Goal: Navigation & Orientation: Find specific page/section

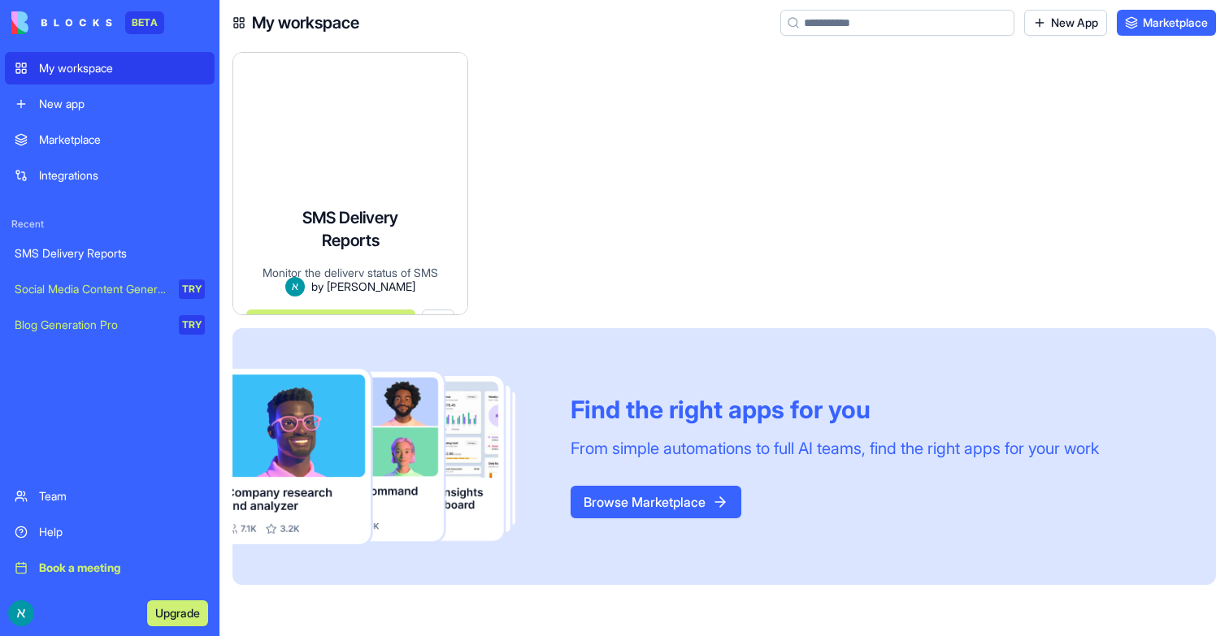
click at [410, 200] on div "SMS Delivery Reports Monitor the delivery status of SMS messages in near real-t…" at bounding box center [350, 253] width 234 height 121
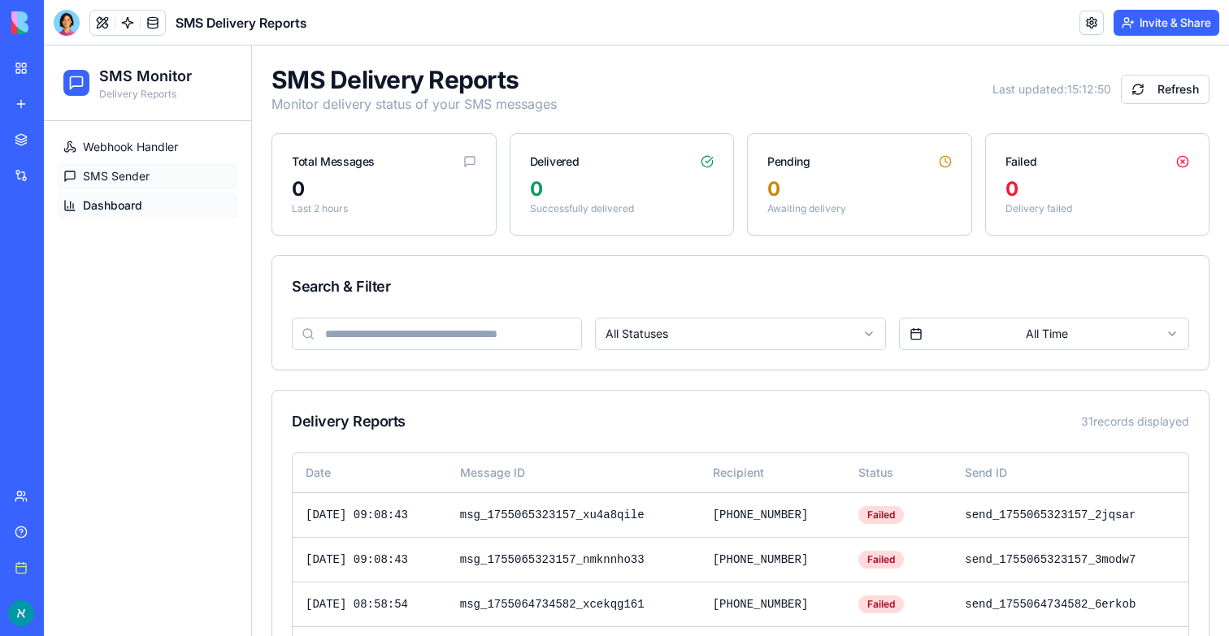
click at [79, 174] on link "SMS Sender" at bounding box center [147, 176] width 181 height 26
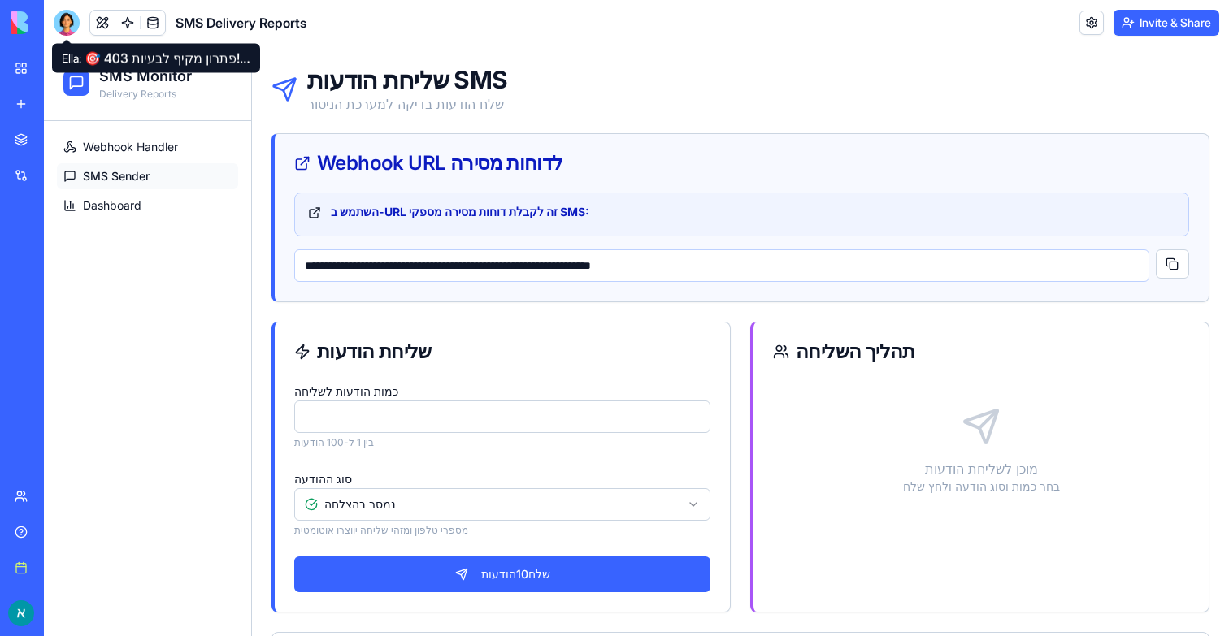
click at [67, 24] on div at bounding box center [67, 23] width 26 height 26
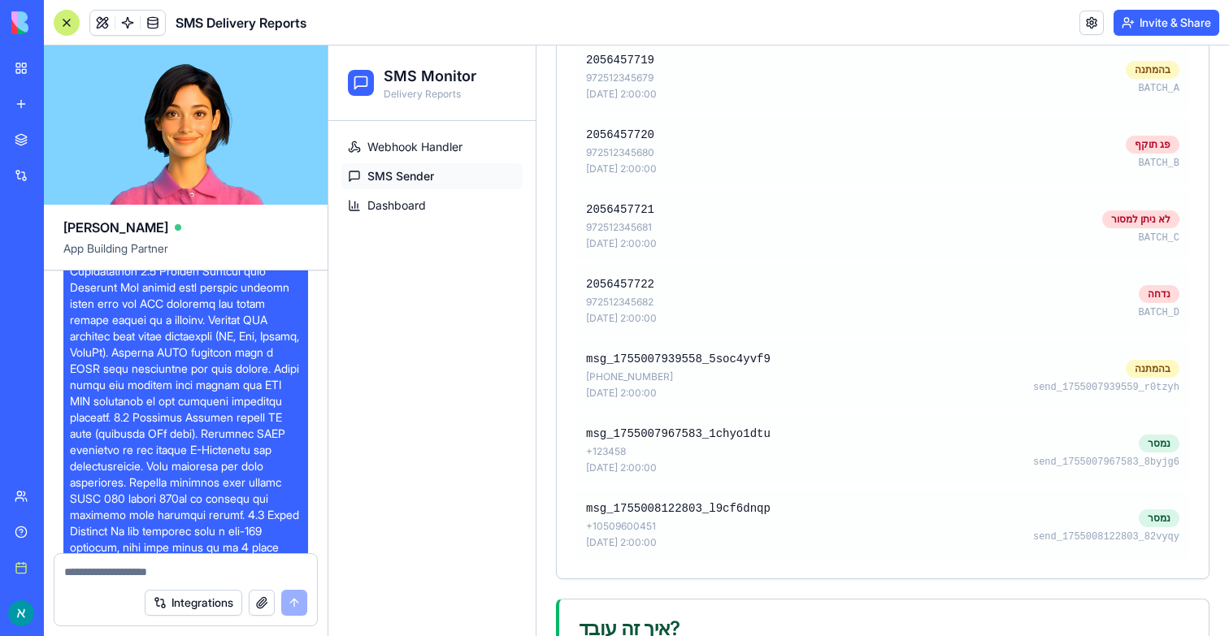
scroll to position [674, 0]
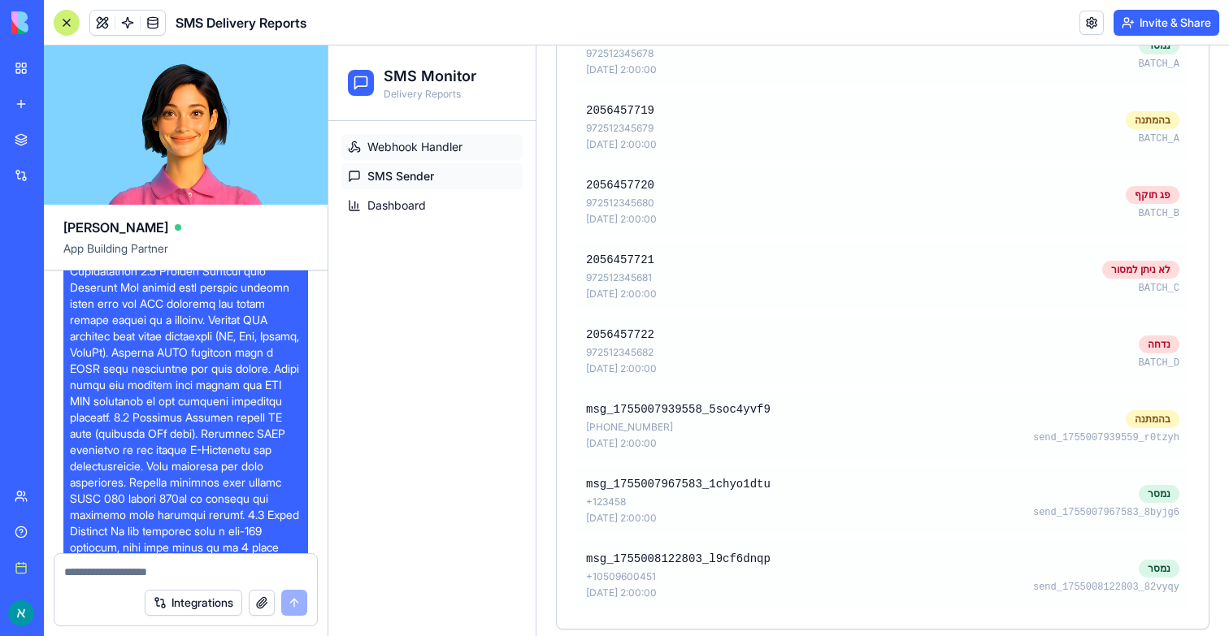
click at [398, 151] on span "Webhook Handler" at bounding box center [414, 147] width 95 height 16
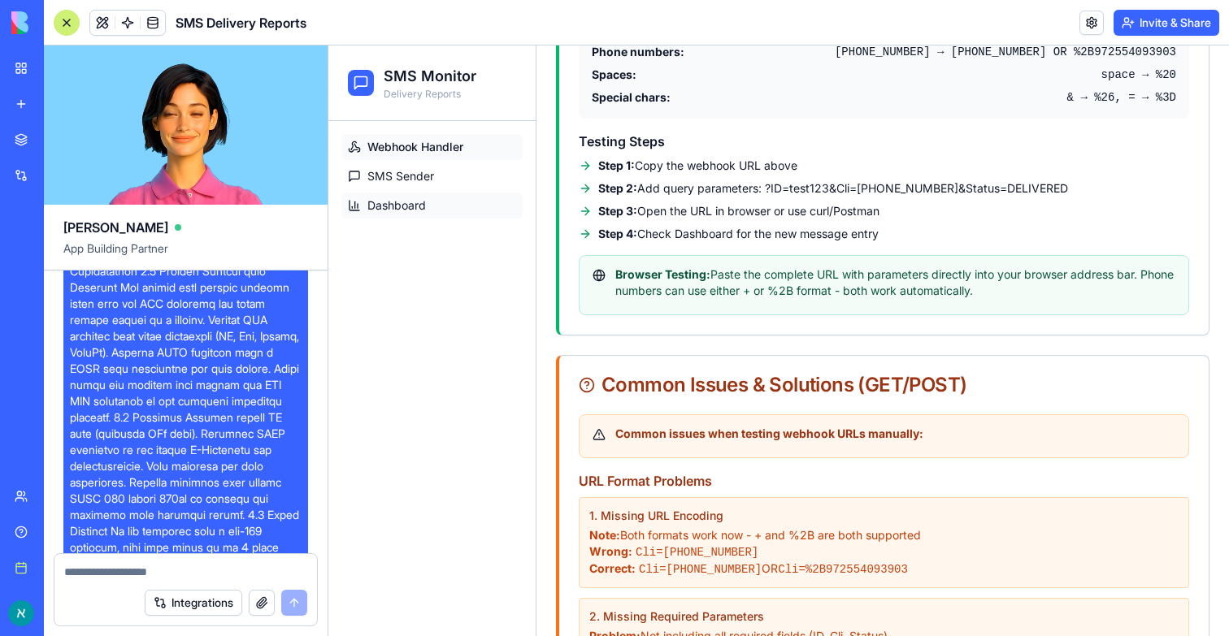
click at [427, 215] on link "Dashboard" at bounding box center [431, 206] width 181 height 26
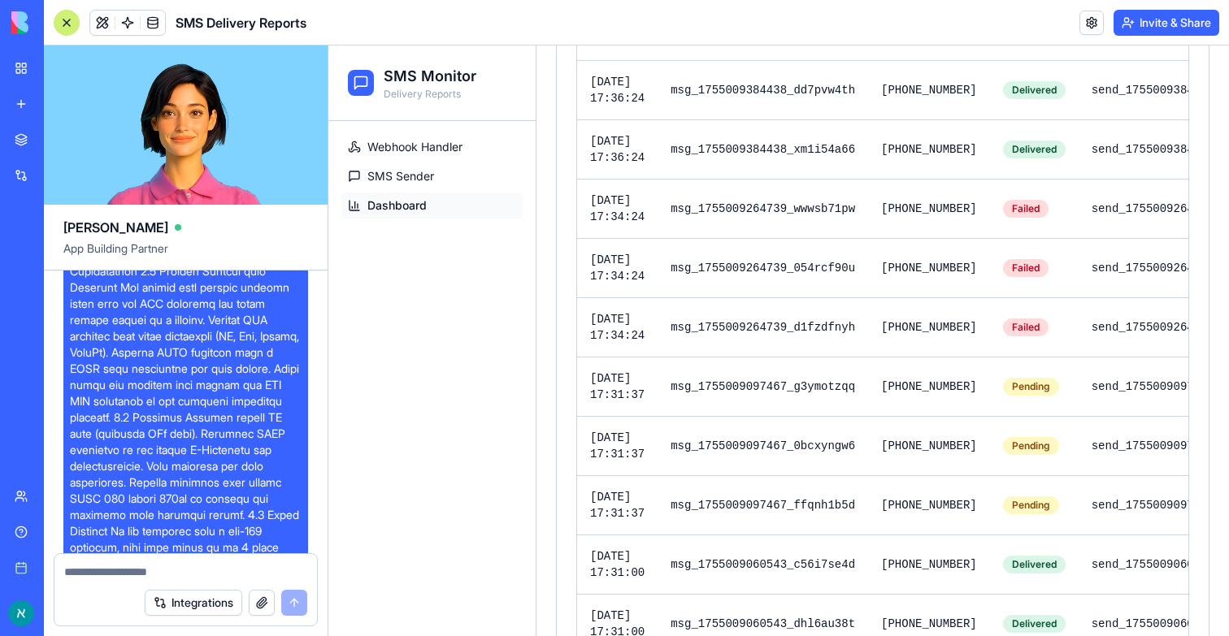
scroll to position [1458, 0]
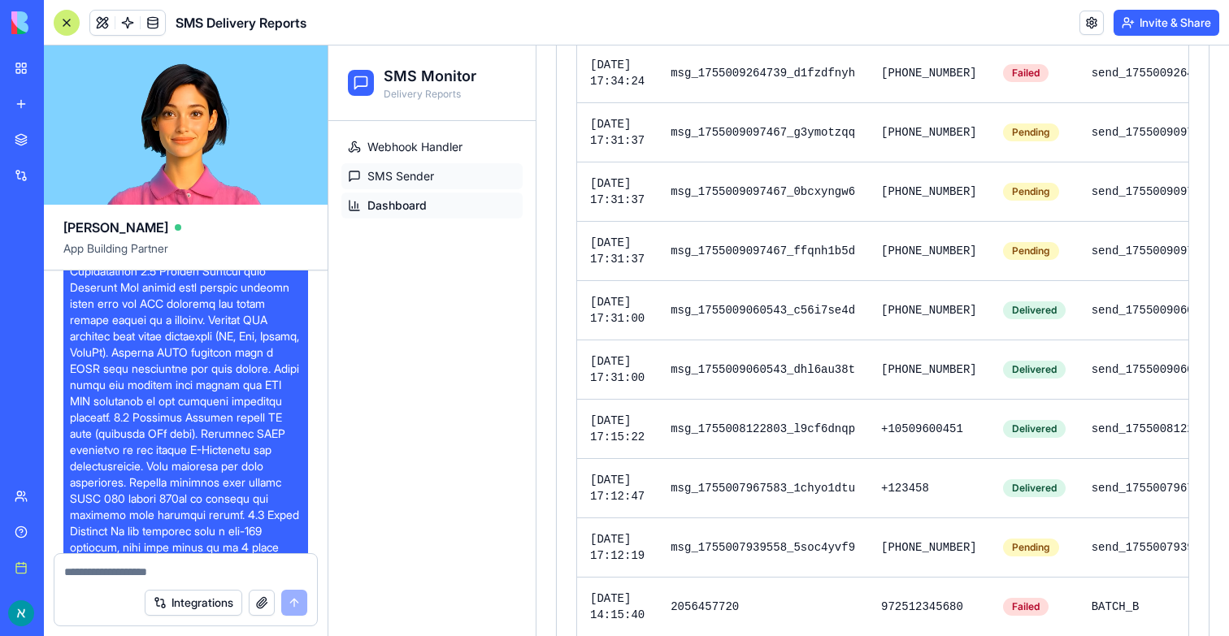
click at [416, 188] on link "SMS Sender" at bounding box center [431, 176] width 181 height 26
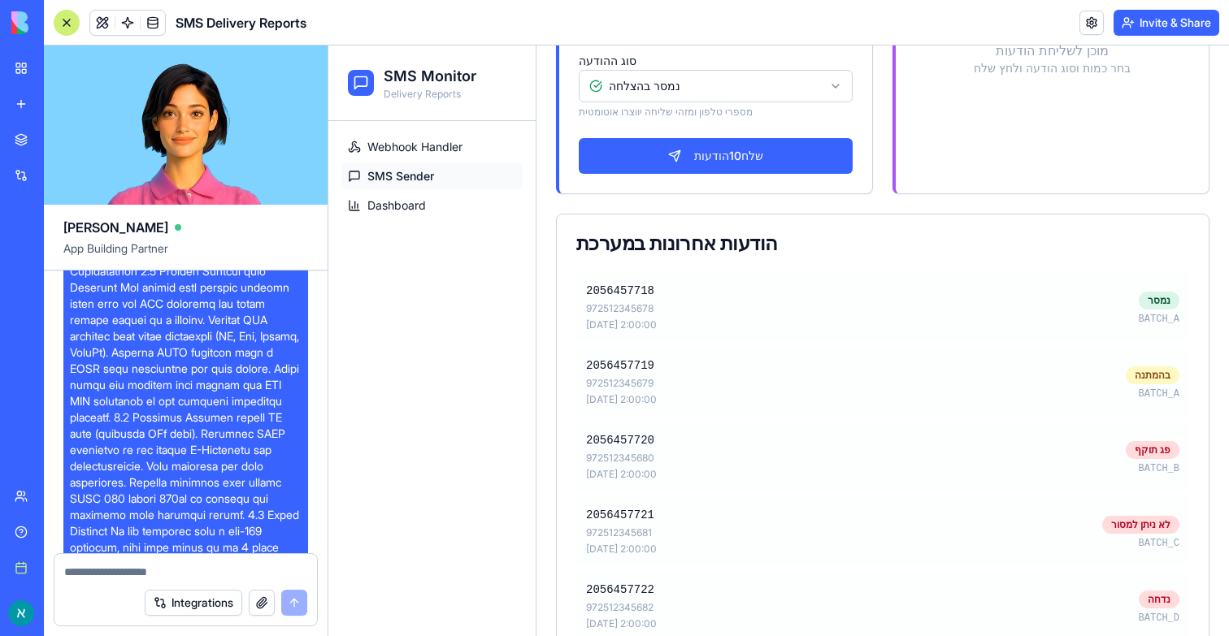
scroll to position [458, 0]
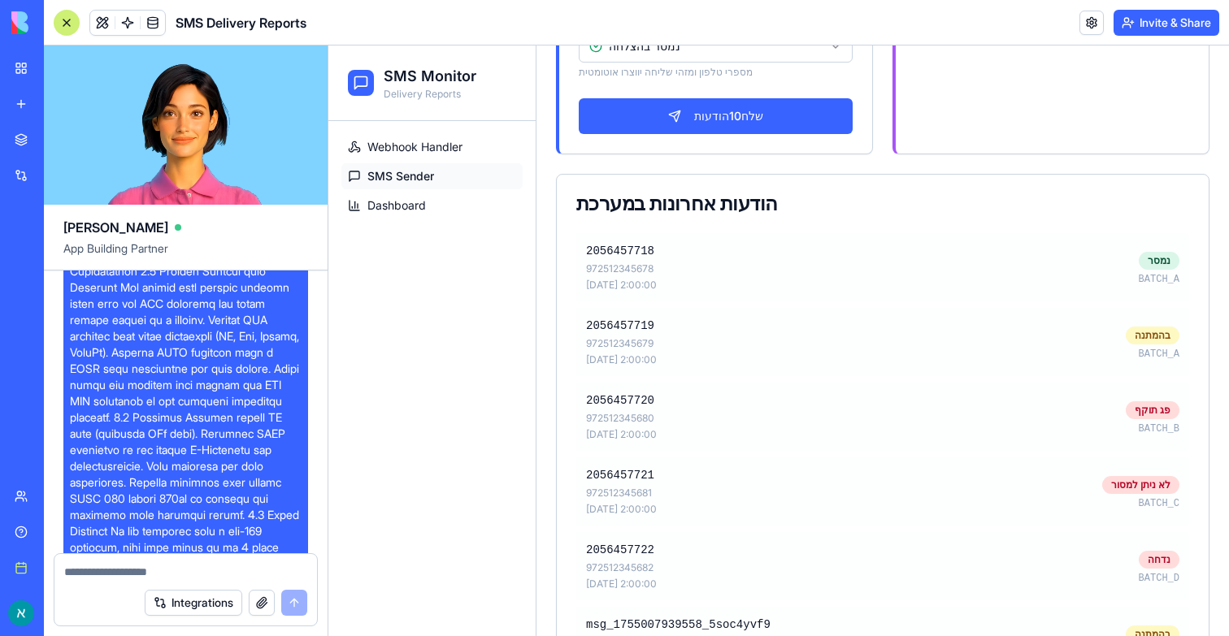
click at [606, 270] on div "972512345678" at bounding box center [621, 268] width 71 height 13
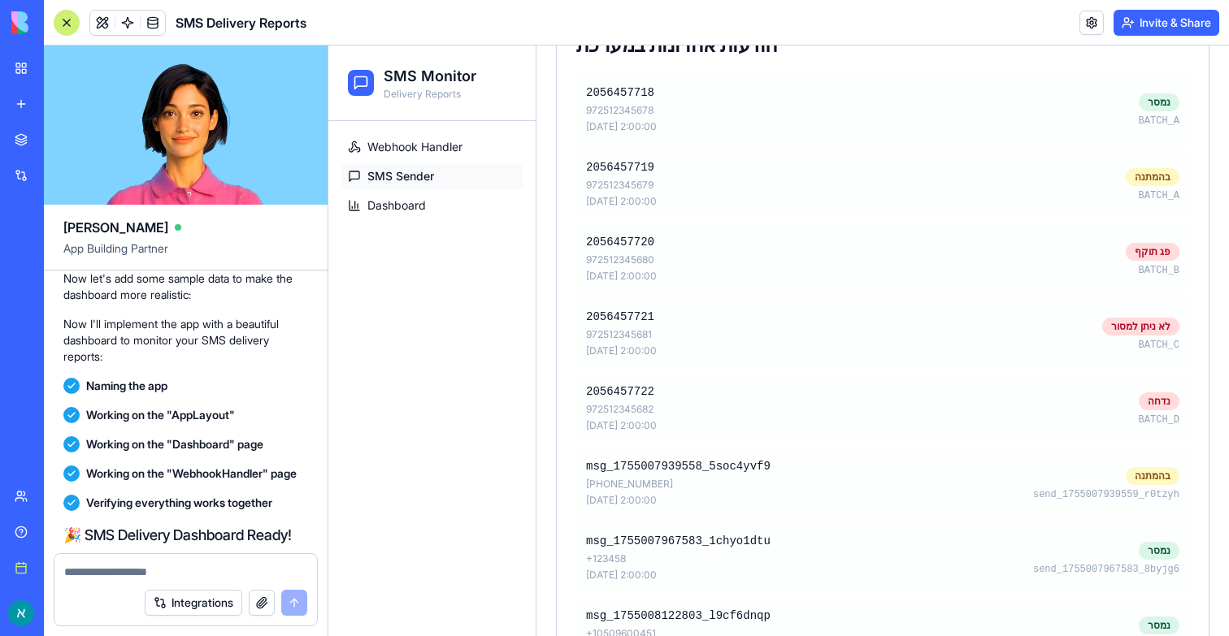
scroll to position [2354, 0]
